Goal: Transaction & Acquisition: Download file/media

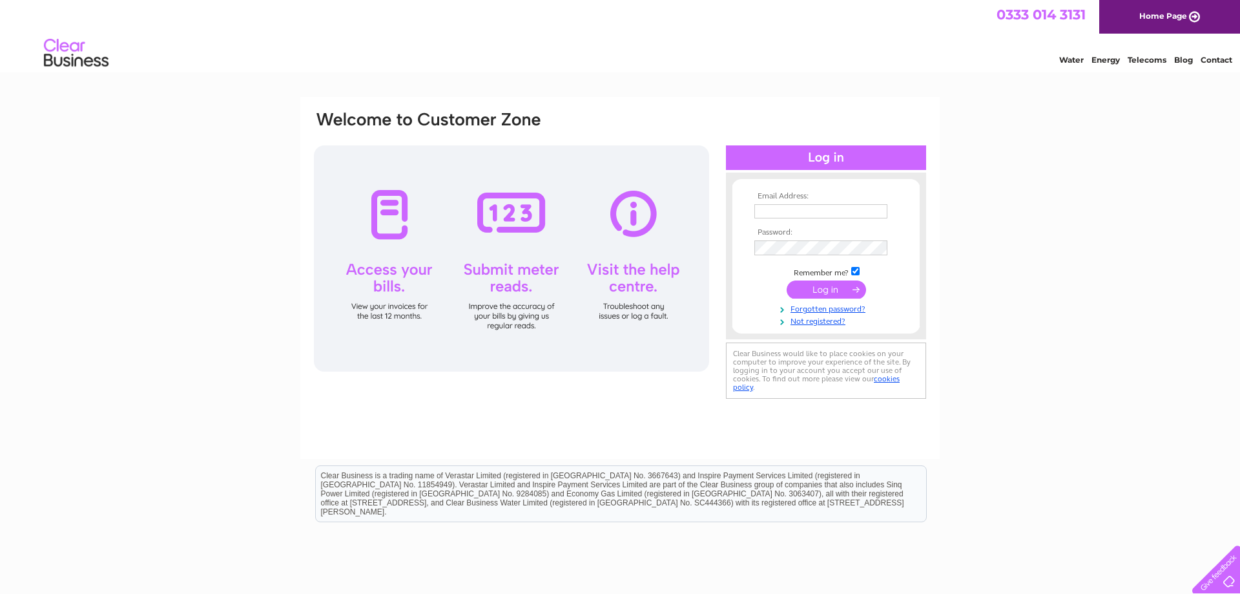
click at [766, 206] on input "text" at bounding box center [820, 211] width 133 height 14
type input "dwenterprise@hotmail.co.uk"
click at [813, 291] on input "submit" at bounding box center [826, 291] width 79 height 18
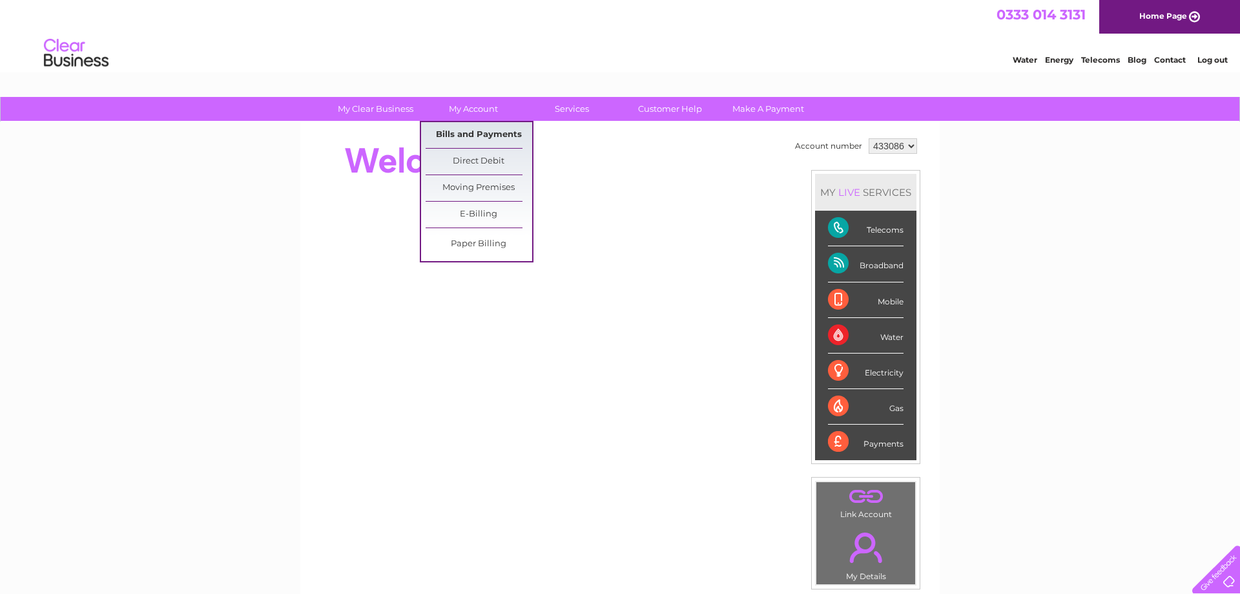
click at [480, 129] on link "Bills and Payments" at bounding box center [479, 135] width 107 height 26
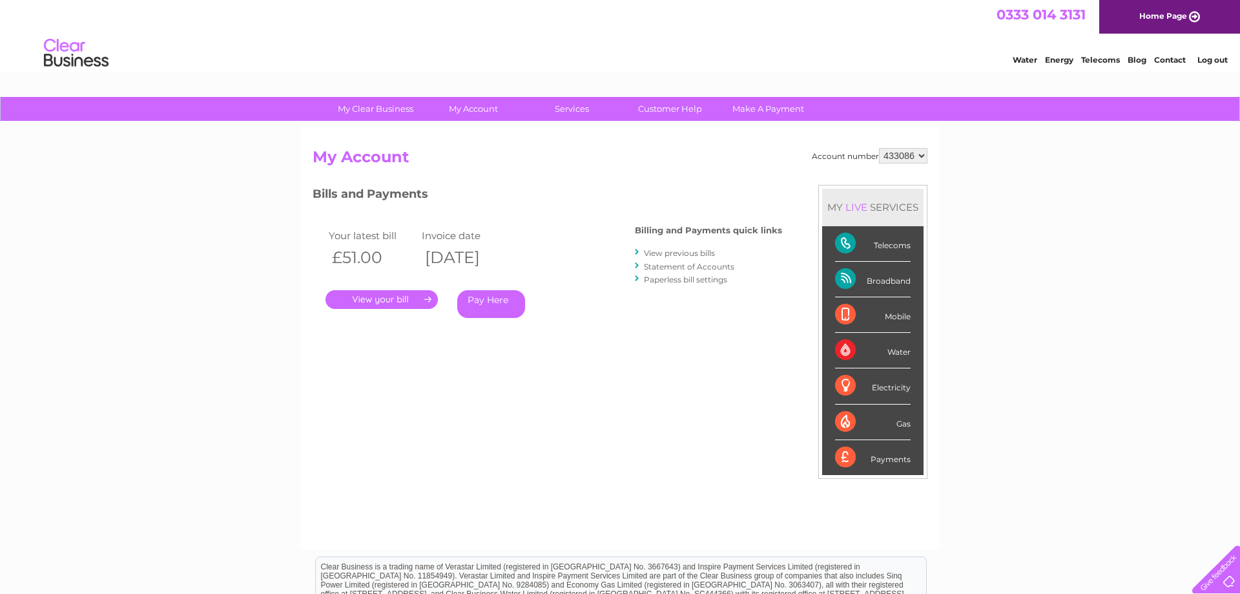
click at [693, 253] on link "View previous bills" at bounding box center [679, 253] width 71 height 10
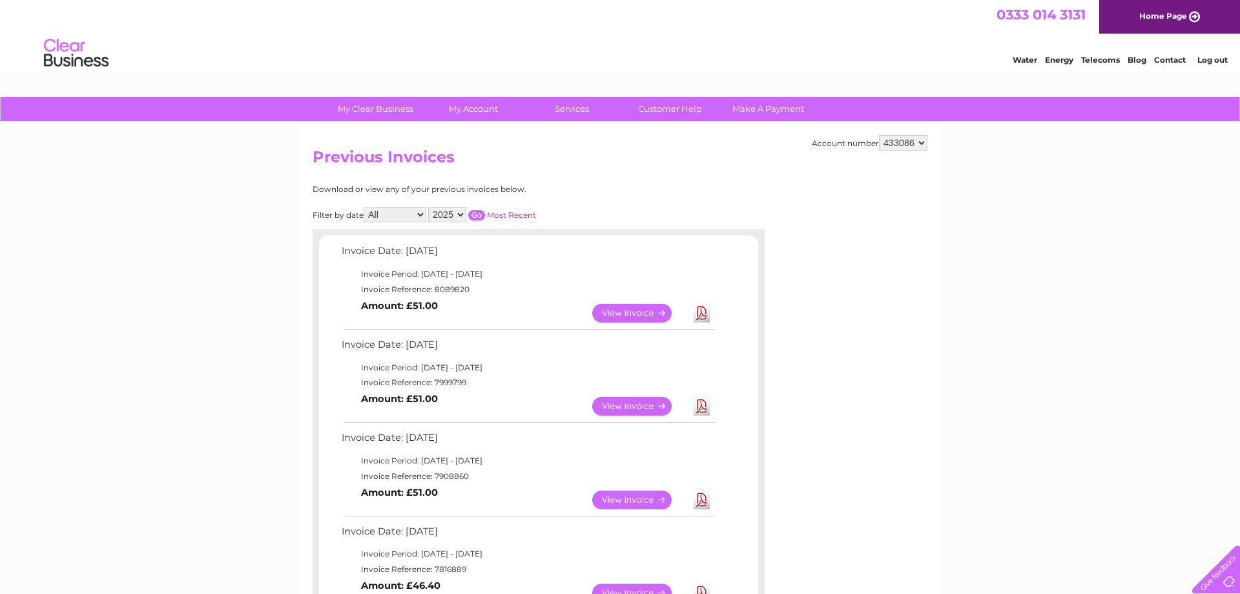
click at [428, 207] on select "2025 2024 2023 2022" at bounding box center [447, 215] width 38 height 16
select select "2024"
click option "2024" at bounding box center [0, 0] width 0 height 0
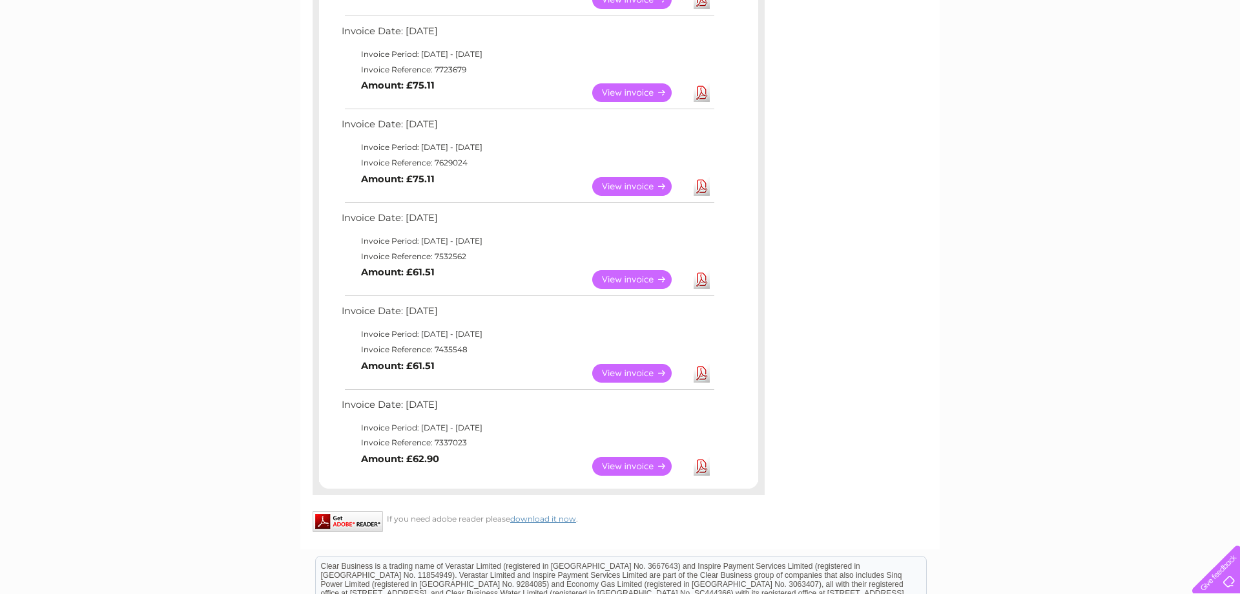
scroll to position [132, 0]
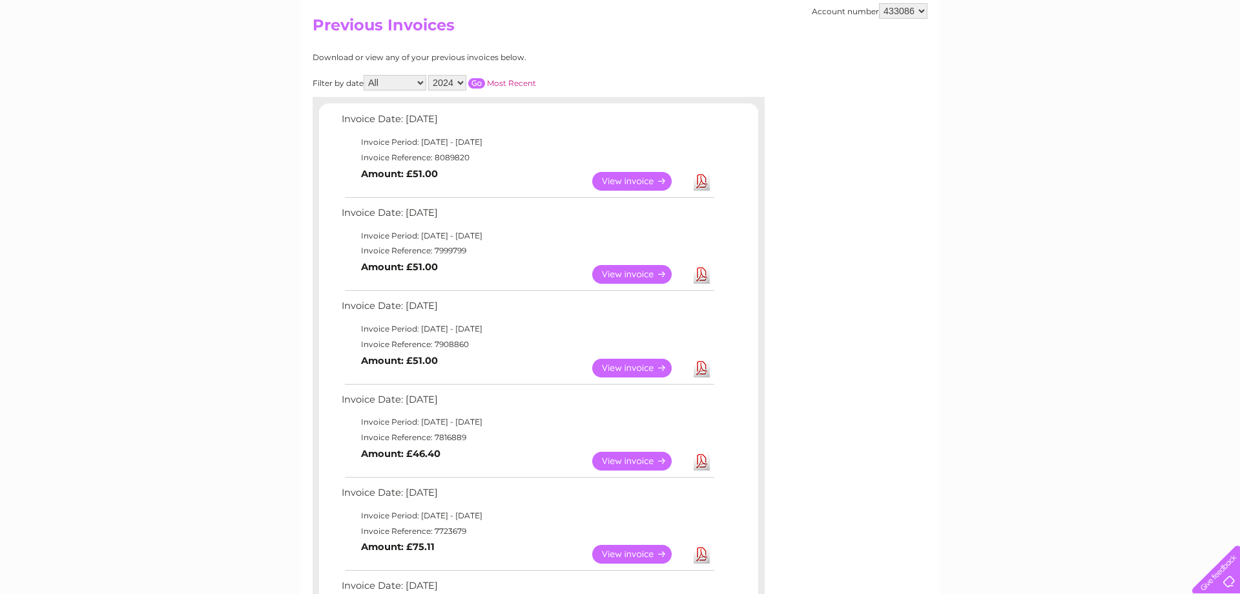
click at [473, 80] on input "button" at bounding box center [476, 83] width 17 height 10
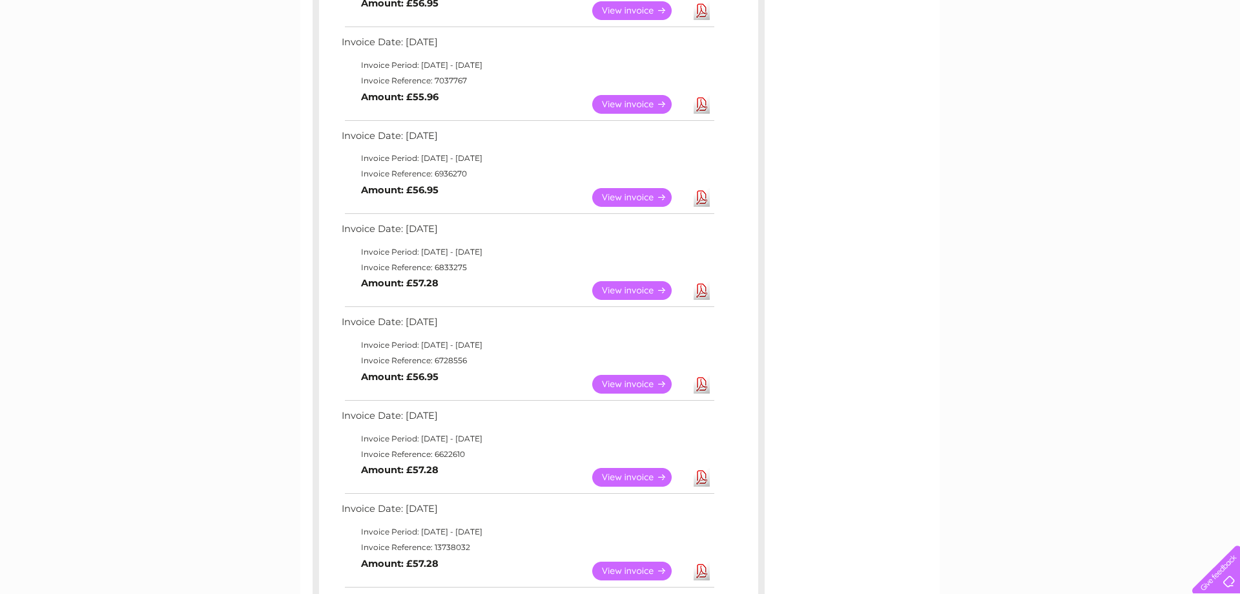
scroll to position [198, 0]
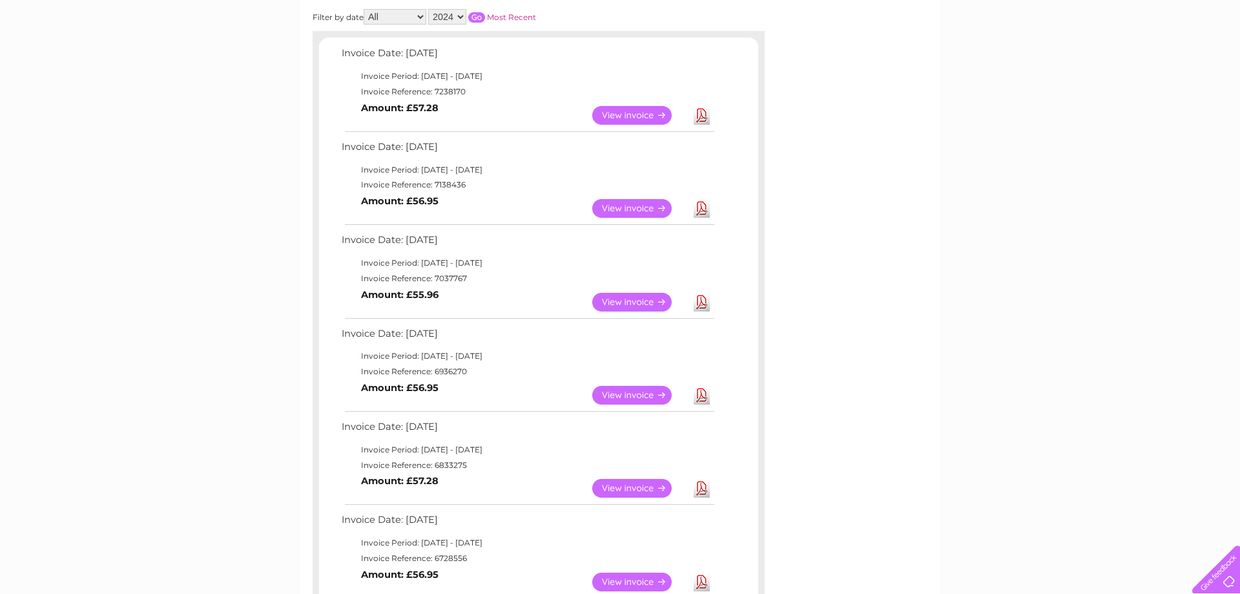
click at [705, 304] on link "Download" at bounding box center [702, 302] width 16 height 19
click at [702, 393] on link "Download" at bounding box center [702, 395] width 16 height 19
click at [641, 204] on link "View" at bounding box center [639, 208] width 95 height 19
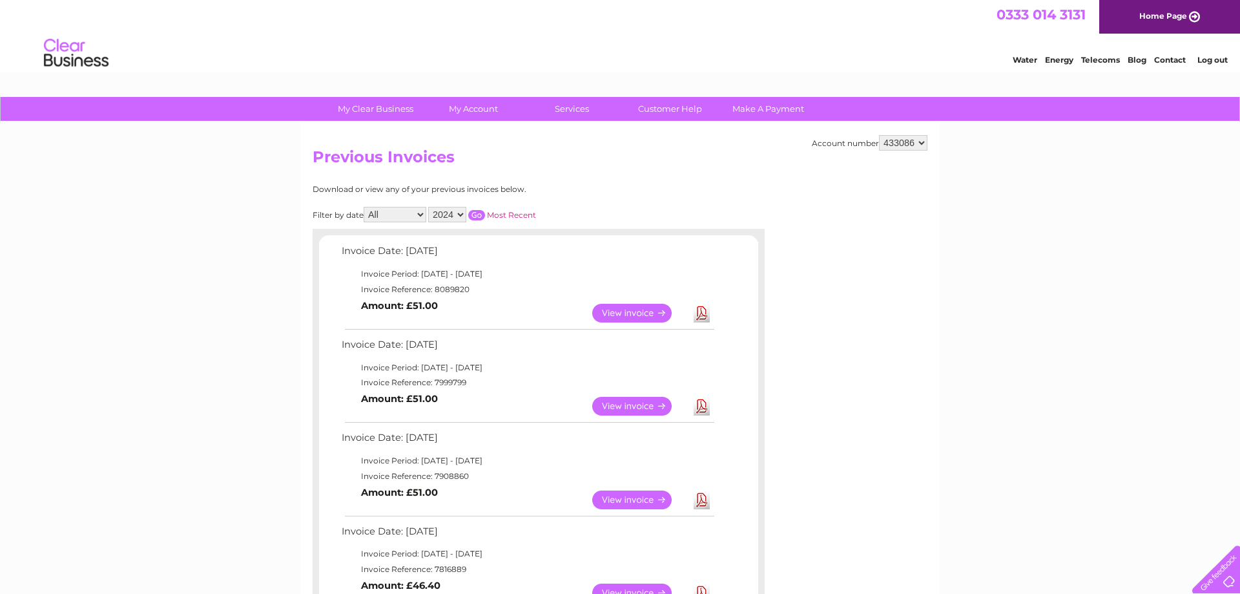
click at [671, 248] on td "Invoice Date: [DATE]" at bounding box center [527, 254] width 378 height 24
click at [475, 211] on input "button" at bounding box center [476, 215] width 17 height 10
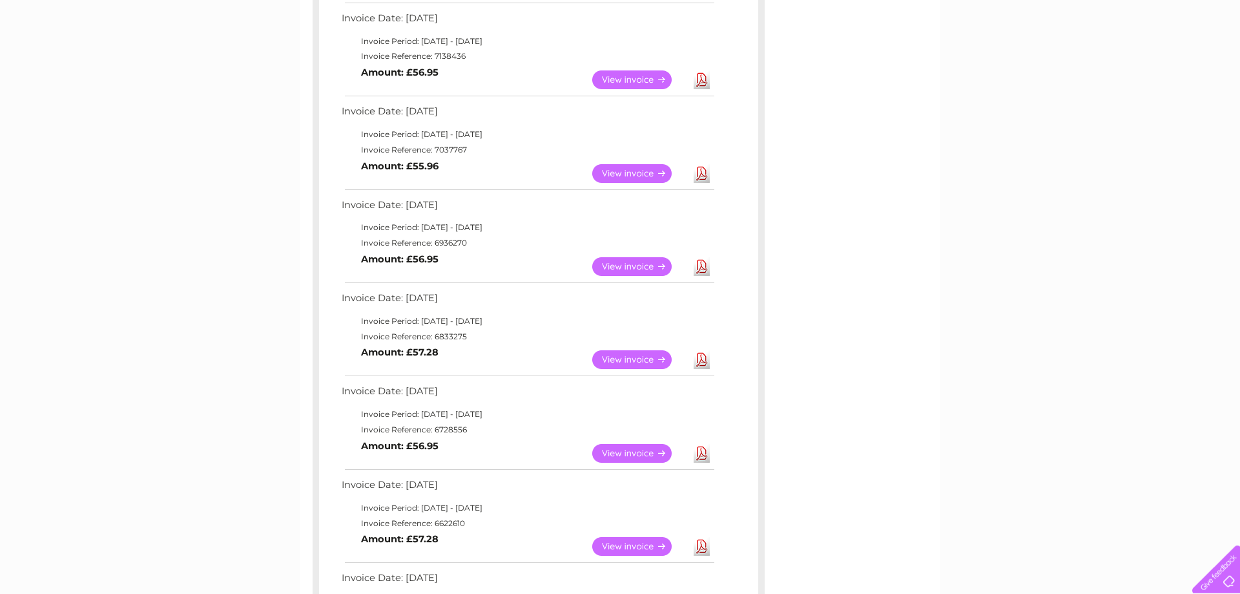
scroll to position [264, 0]
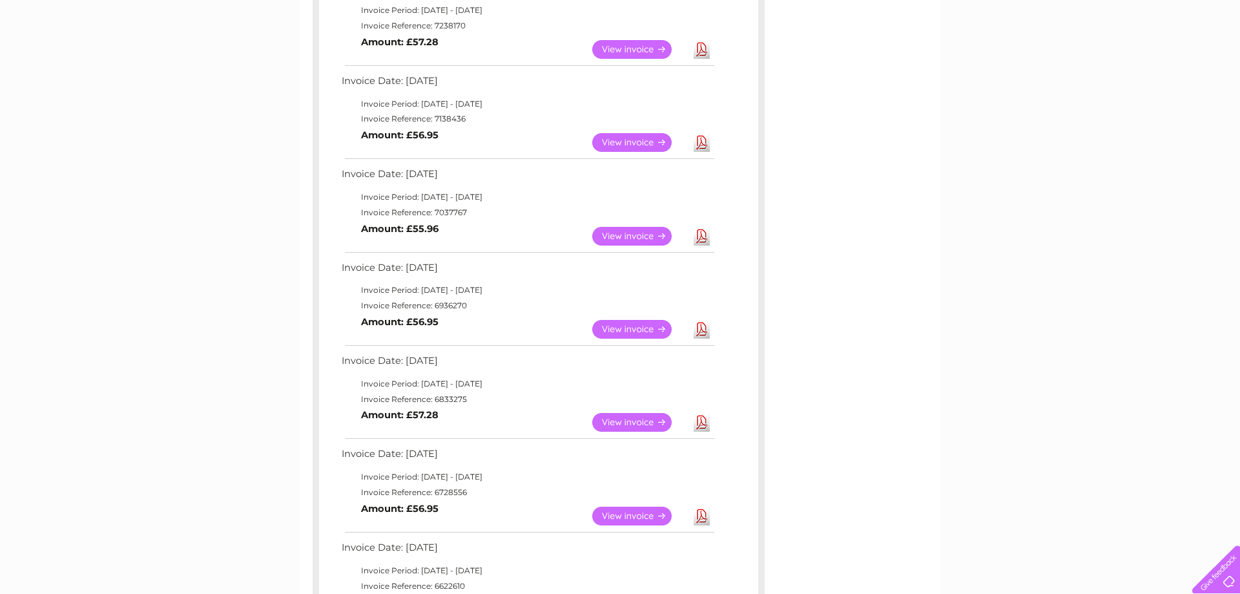
click at [700, 237] on link "Download" at bounding box center [702, 236] width 16 height 19
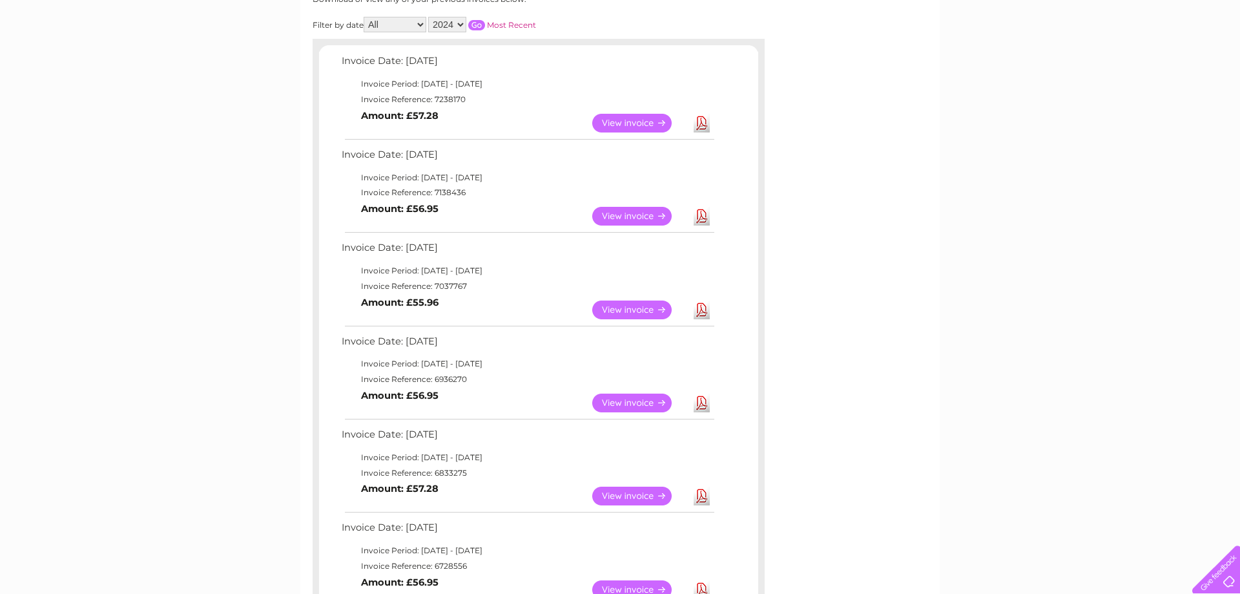
scroll to position [132, 0]
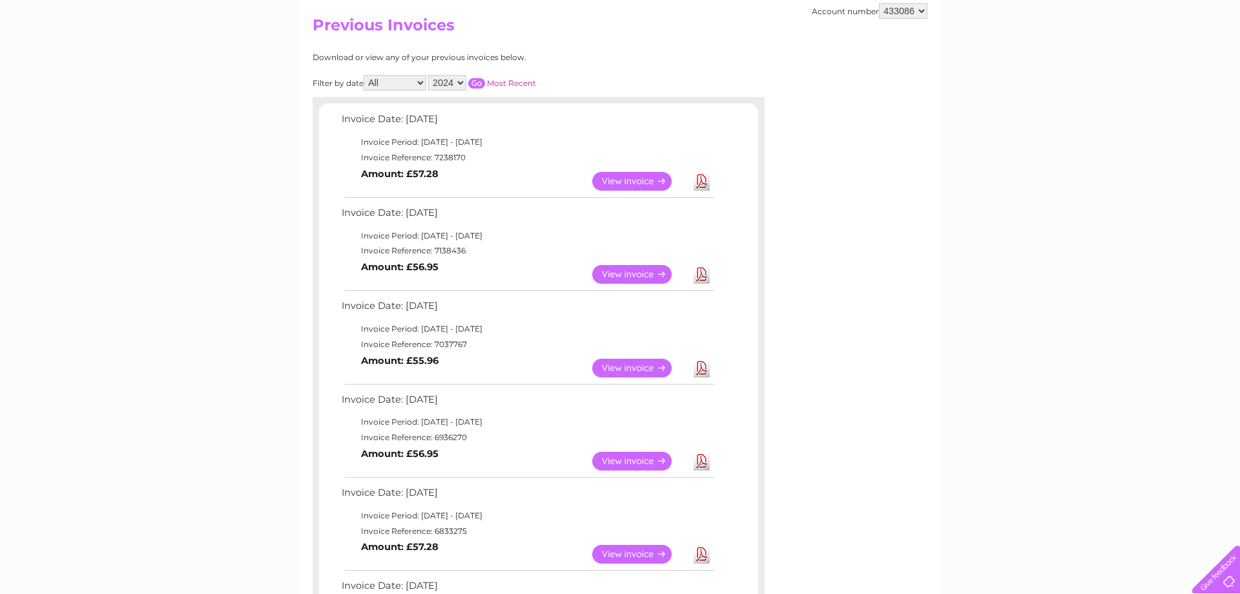
click at [703, 277] on link "Download" at bounding box center [702, 274] width 16 height 19
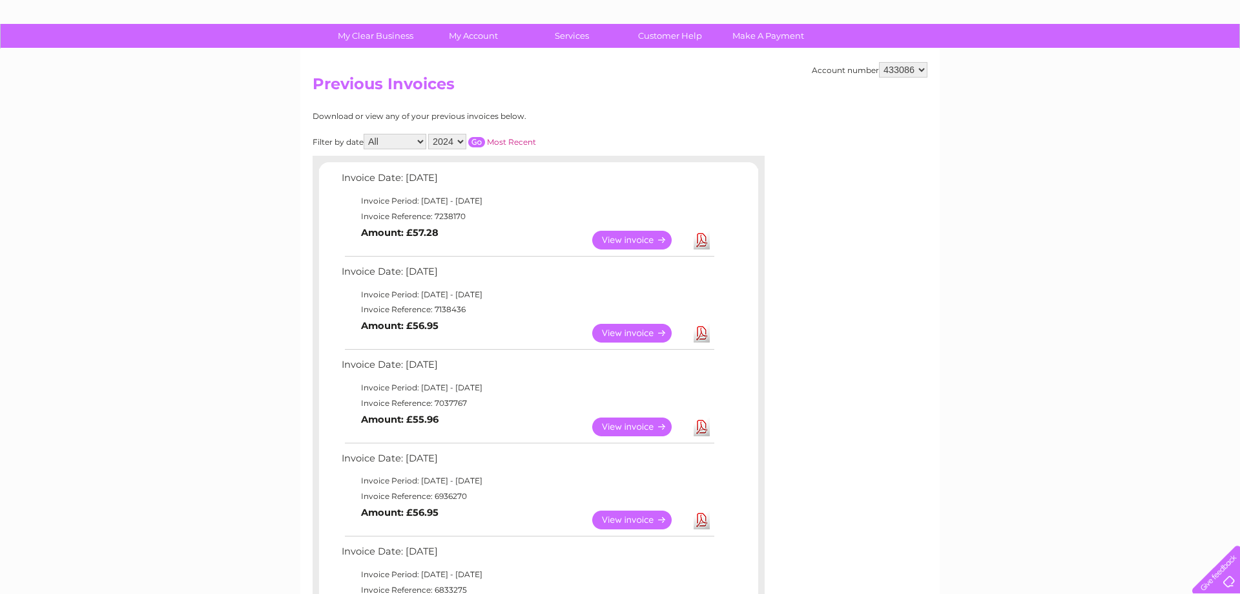
scroll to position [0, 0]
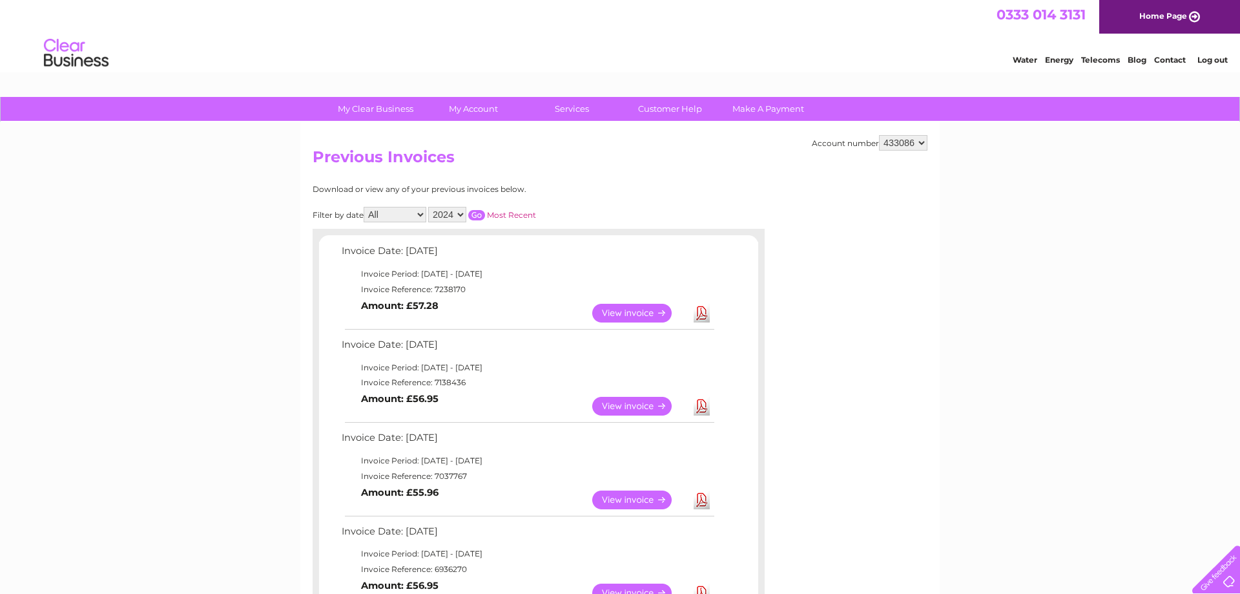
click at [703, 315] on link "Download" at bounding box center [702, 313] width 16 height 19
click at [428, 207] on select "2025 2024 2023 2022" at bounding box center [447, 215] width 38 height 16
select select "2025"
click option "2025" at bounding box center [0, 0] width 0 height 0
click at [476, 213] on input "button" at bounding box center [476, 215] width 17 height 10
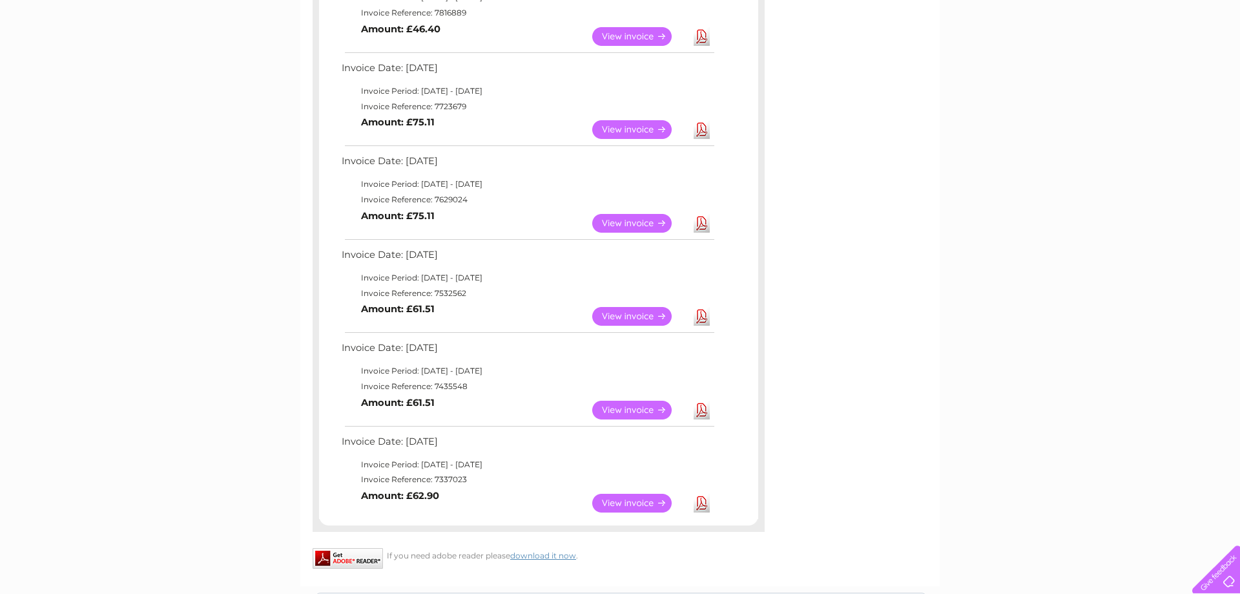
scroll to position [593, 0]
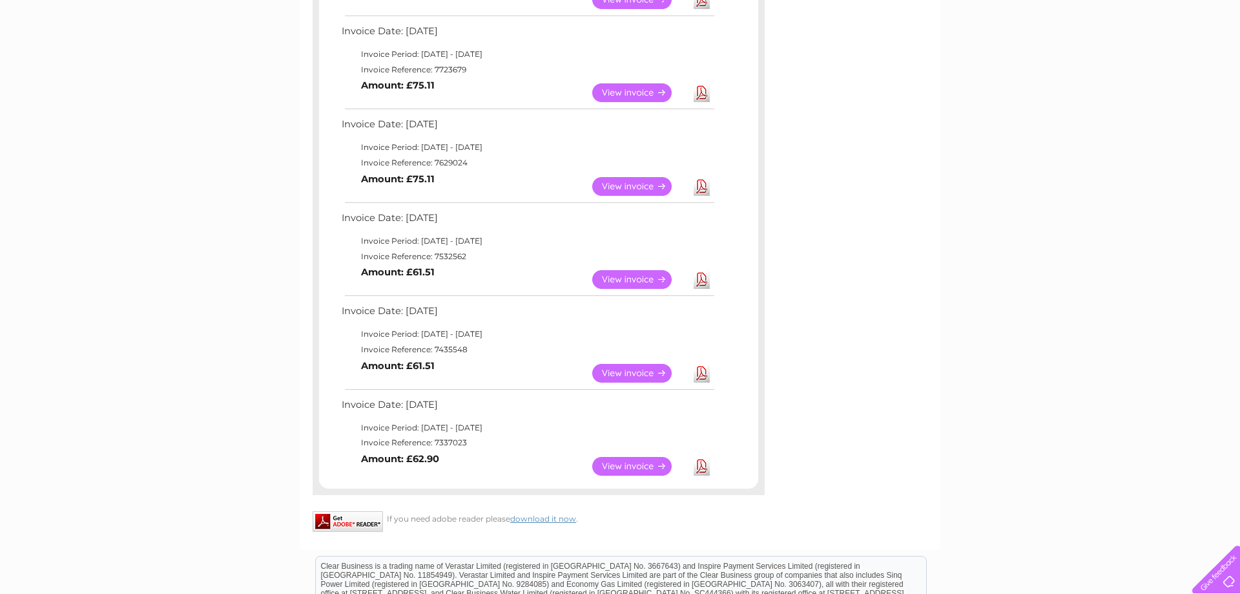
click at [703, 468] on link "Download" at bounding box center [702, 466] width 16 height 19
click at [699, 378] on link "Download" at bounding box center [702, 373] width 16 height 19
click at [694, 278] on link "Download" at bounding box center [702, 279] width 16 height 19
click at [709, 190] on link "Download" at bounding box center [702, 186] width 16 height 19
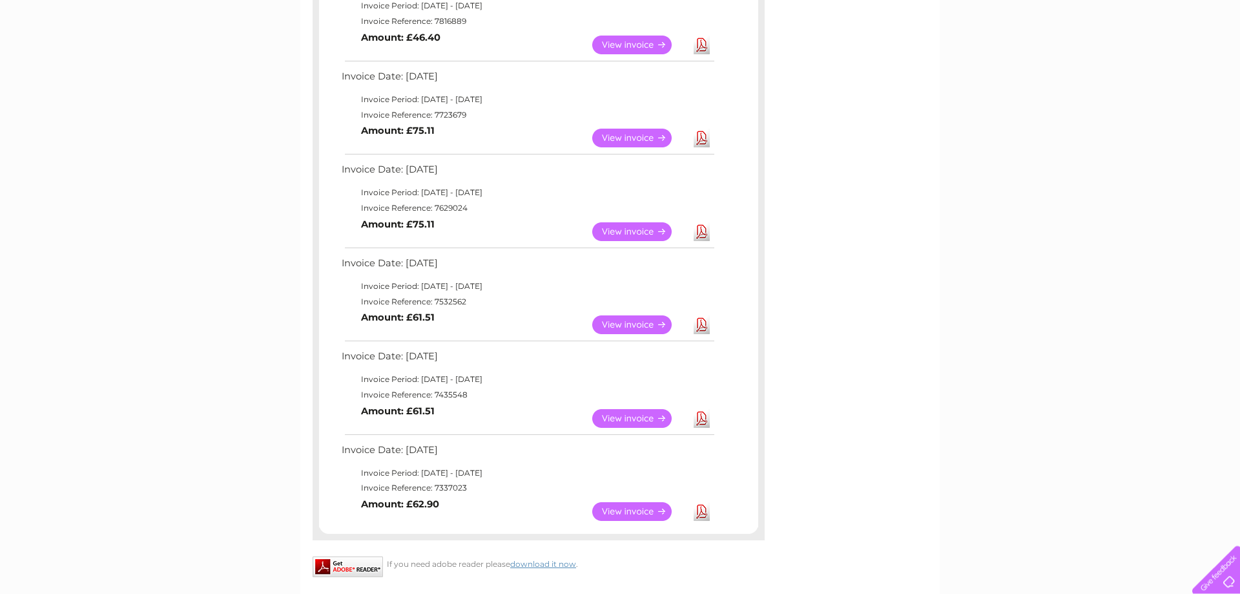
scroll to position [527, 0]
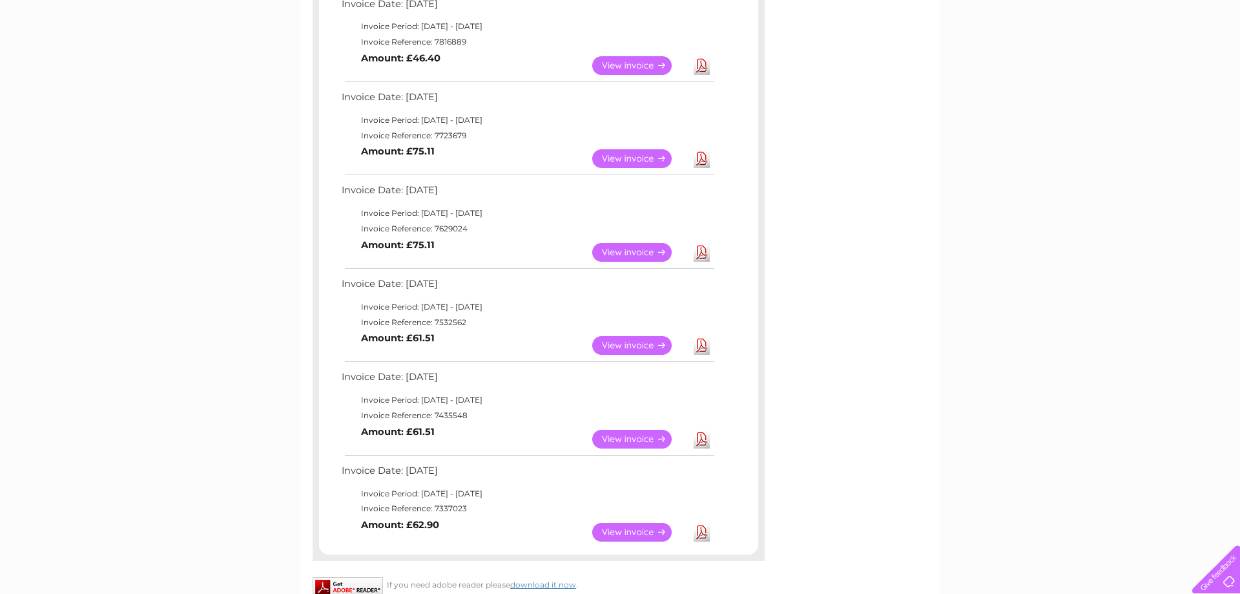
click at [697, 161] on link "Download" at bounding box center [702, 158] width 16 height 19
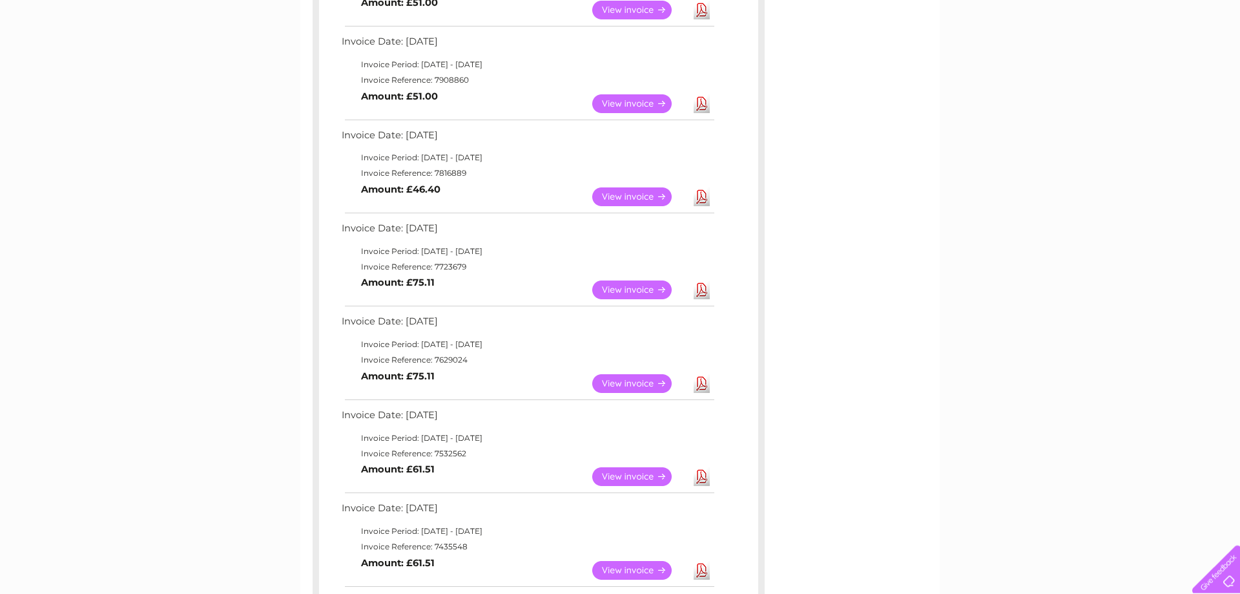
scroll to position [395, 0]
click at [700, 195] on link "Download" at bounding box center [702, 197] width 16 height 19
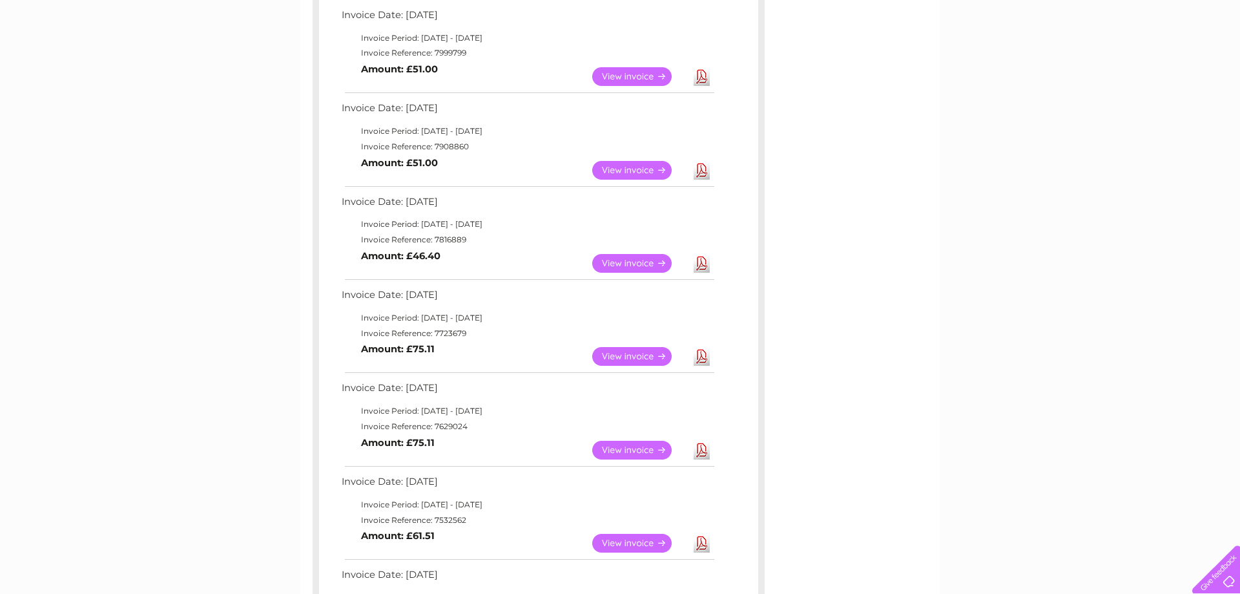
click at [705, 169] on link "Download" at bounding box center [702, 170] width 16 height 19
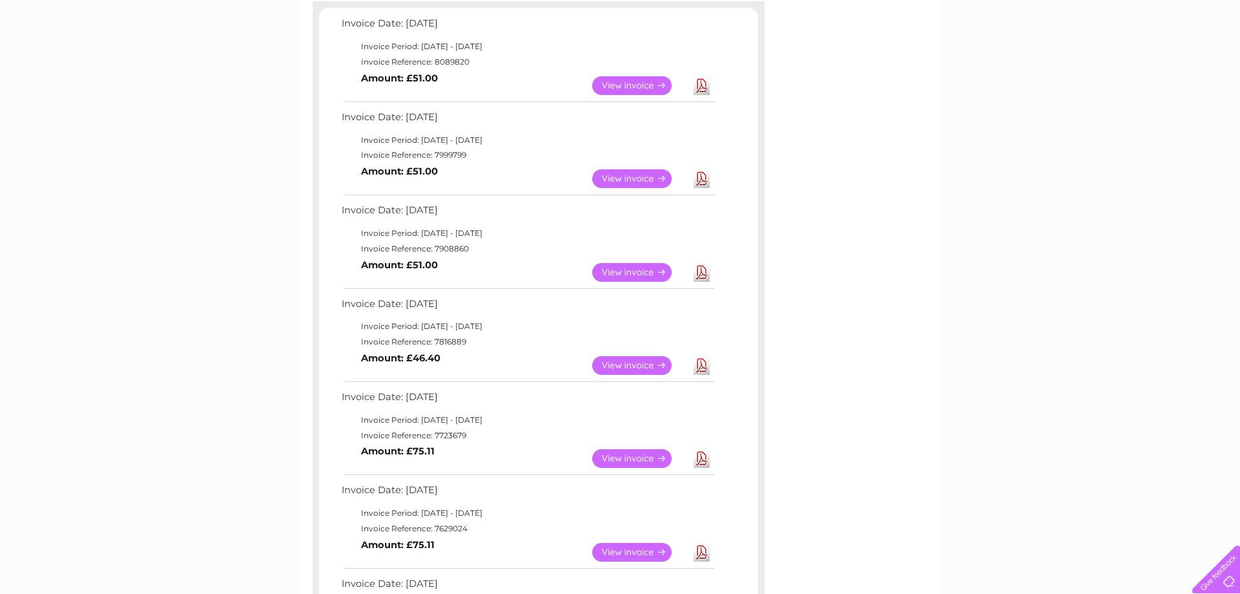
scroll to position [198, 0]
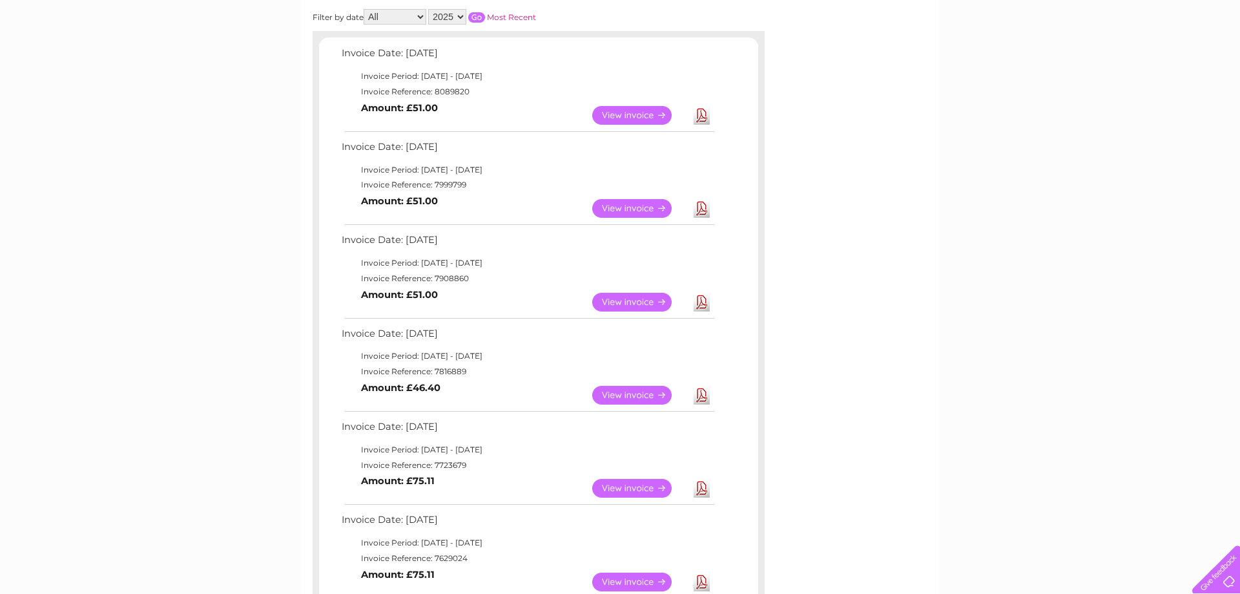
click at [708, 203] on link "Download" at bounding box center [702, 208] width 16 height 19
click at [942, 308] on div "My Clear Business Login Details My Details My Preferences Link Account My Accou…" at bounding box center [620, 532] width 1240 height 1266
